Goal: Information Seeking & Learning: Learn about a topic

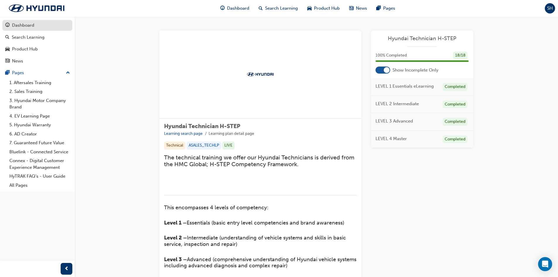
click at [31, 25] on div "Dashboard" at bounding box center [23, 25] width 22 height 7
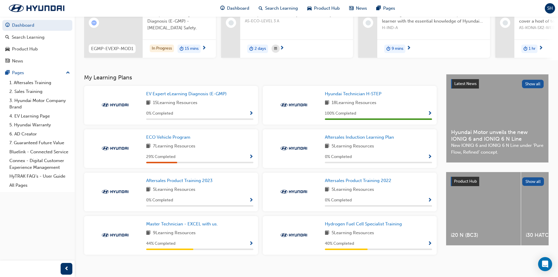
scroll to position [84, 0]
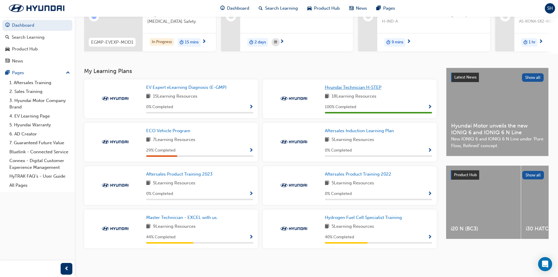
click at [350, 86] on span "Hyundai Technician H-STEP" at bounding box center [353, 87] width 57 height 5
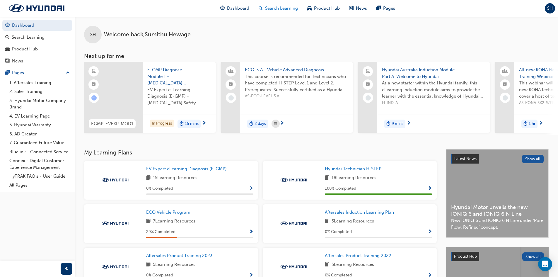
click at [264, 7] on div "Search Learning" at bounding box center [278, 8] width 49 height 12
